Goal: Transaction & Acquisition: Purchase product/service

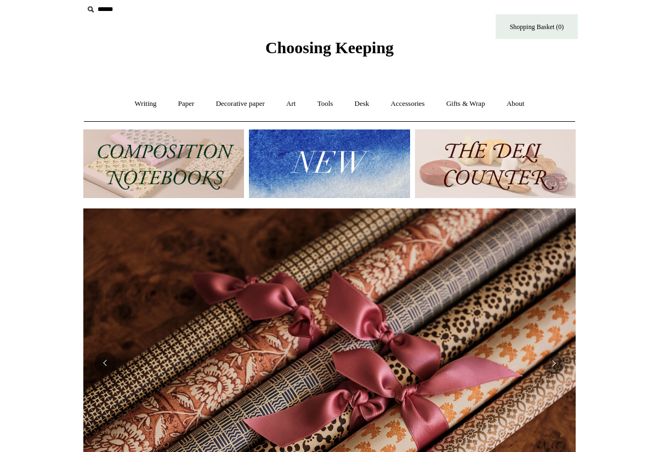
scroll to position [0, 985]
click at [368, 103] on link "Desk +" at bounding box center [362, 103] width 35 height 29
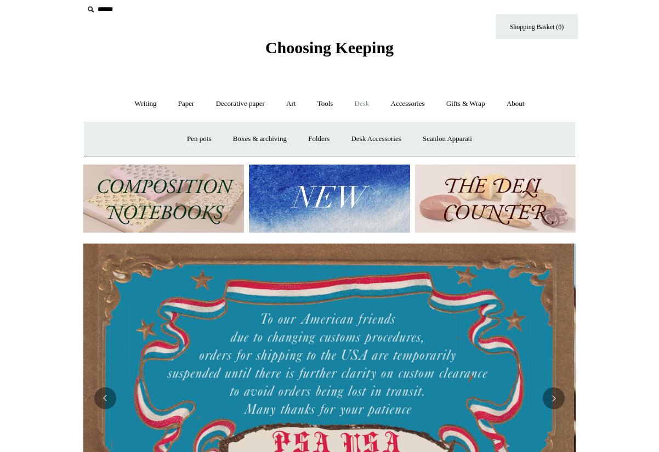
scroll to position [0, 0]
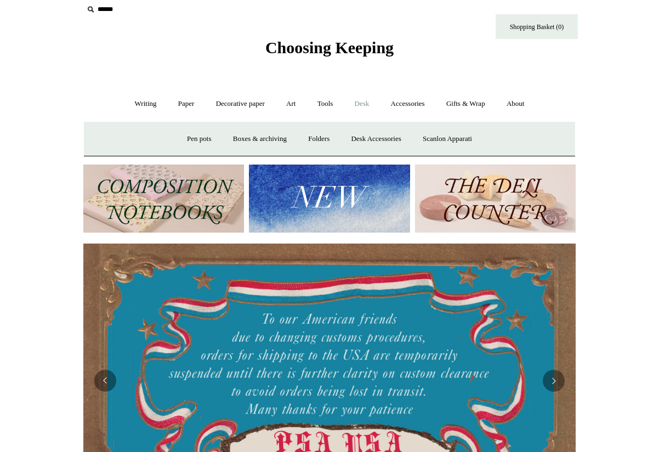
click at [368, 135] on link "Desk Accessories" at bounding box center [376, 138] width 70 height 29
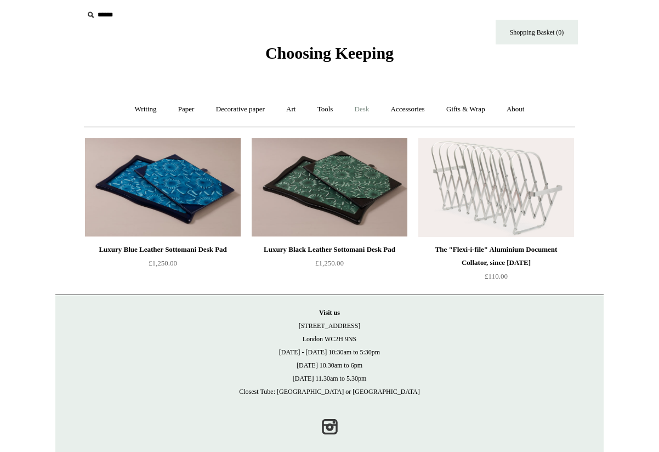
scroll to position [4, 0]
click at [357, 111] on link "Desk +" at bounding box center [362, 109] width 35 height 29
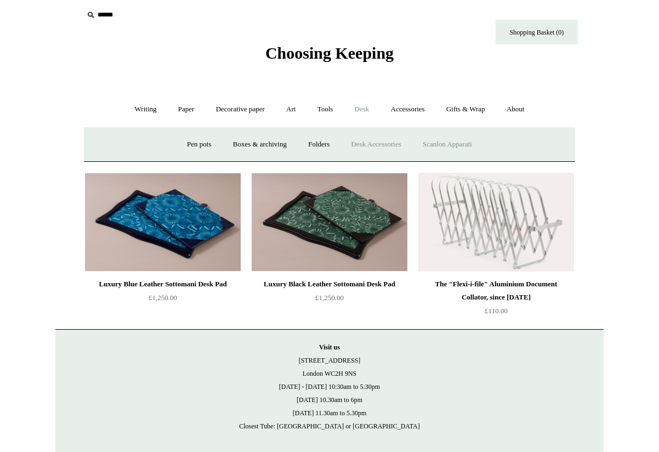
click at [465, 148] on link "Scanlon Apparati" at bounding box center [447, 144] width 69 height 29
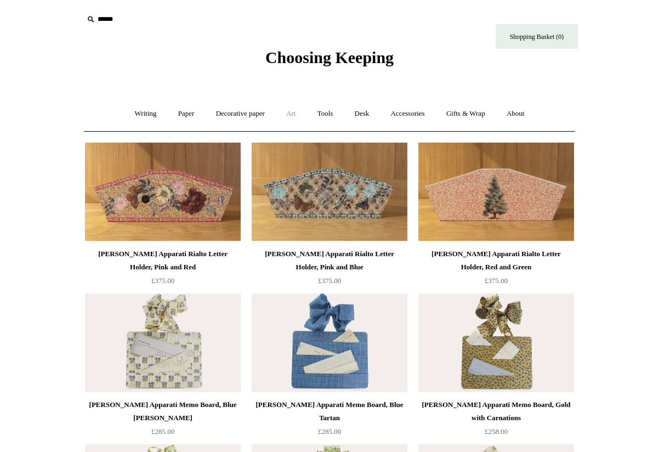
click at [294, 109] on link "Art +" at bounding box center [290, 113] width 29 height 29
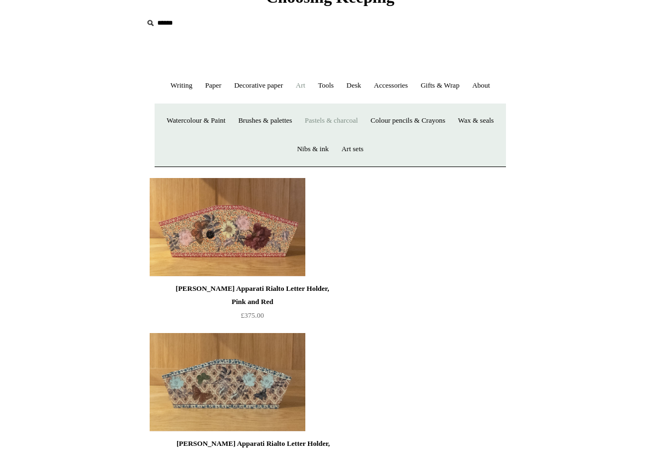
scroll to position [60, 0]
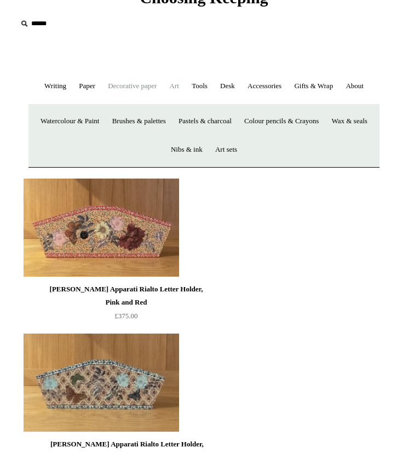
click at [130, 89] on link "Decorative paper +" at bounding box center [133, 86] width 60 height 29
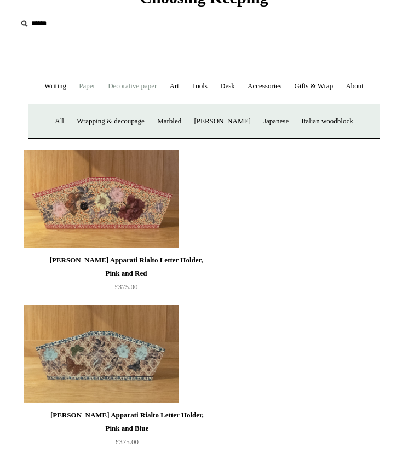
click at [89, 88] on link "Paper +" at bounding box center [86, 86] width 27 height 29
click at [50, 85] on link "Writing +" at bounding box center [55, 86] width 33 height 29
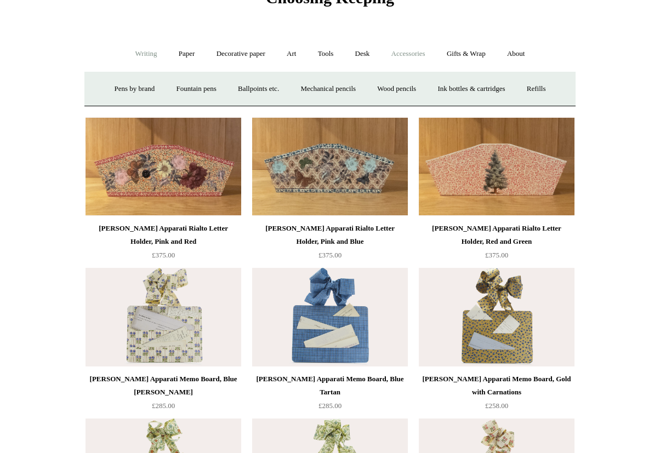
click at [415, 51] on link "Accessories +" at bounding box center [409, 53] width 54 height 29
click at [318, 92] on link "Light mills" at bounding box center [319, 89] width 51 height 29
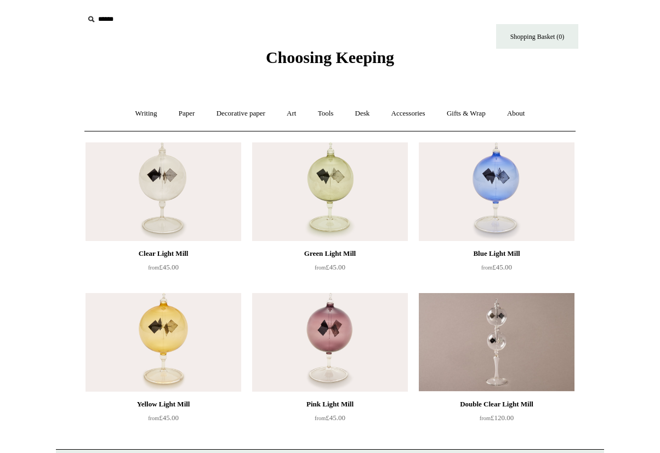
click at [156, 328] on img at bounding box center [164, 342] width 156 height 99
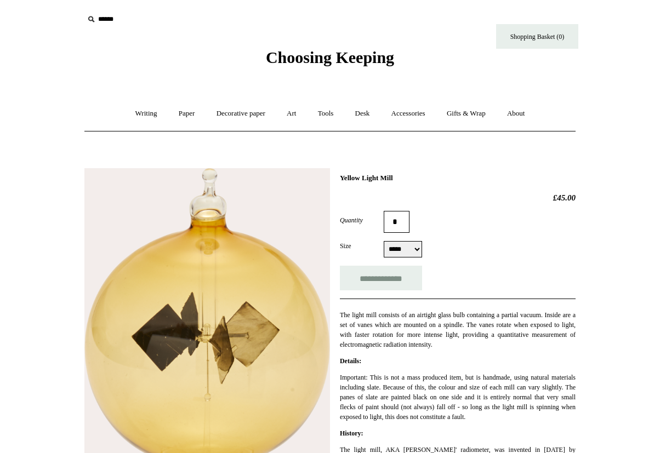
click at [395, 258] on form "**********" at bounding box center [458, 250] width 236 height 79
select select "*****"
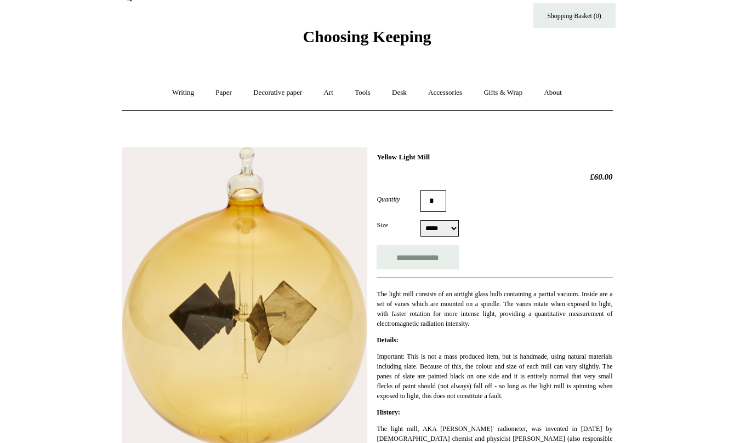
scroll to position [21, 0]
click at [406, 90] on link "Desk +" at bounding box center [399, 92] width 35 height 29
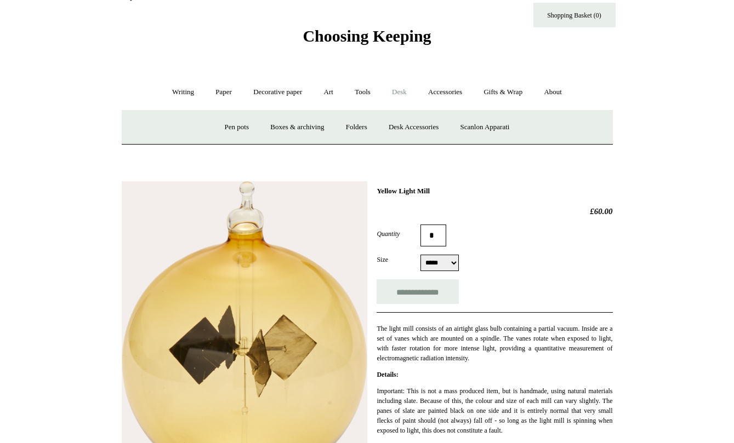
click at [406, 90] on link "Desk -" at bounding box center [399, 92] width 35 height 29
